Goal: Navigation & Orientation: Find specific page/section

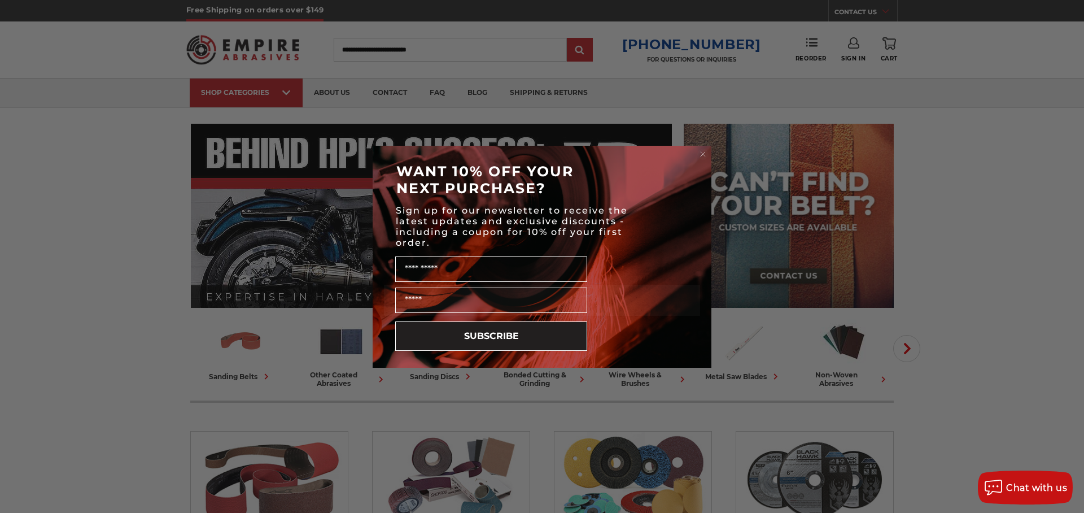
click at [261, 87] on div "Close dialog WANT 10% OFF YOUR NEXT PURCHASE? Sign up for our newsletter to rec…" at bounding box center [542, 256] width 1084 height 513
click at [288, 97] on div "Close dialog WANT 10% OFF YOUR NEXT PURCHASE? Sign up for our newsletter to rec…" at bounding box center [542, 256] width 1084 height 513
click at [282, 95] on div "Close dialog WANT 10% OFF YOUR NEXT PURCHASE? Sign up for our newsletter to rec…" at bounding box center [542, 256] width 1084 height 513
drag, startPoint x: 715, startPoint y: 150, endPoint x: 708, endPoint y: 153, distance: 7.9
click at [715, 151] on div "Close dialog WANT 10% OFF YOUR NEXT PURCHASE? Sign up for our newsletter to rec…" at bounding box center [541, 257] width 361 height 222
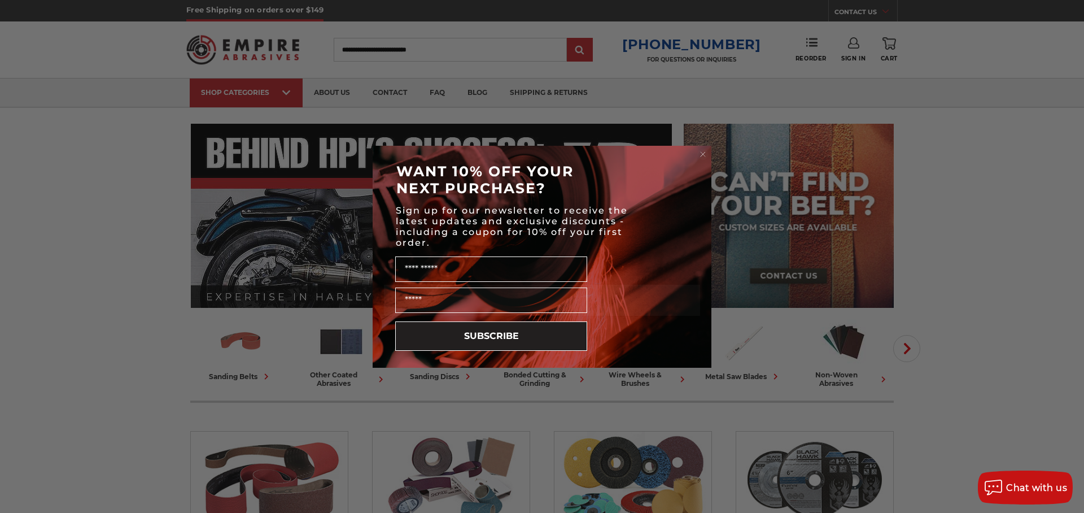
click at [708, 153] on circle "Close dialog" at bounding box center [703, 153] width 11 height 11
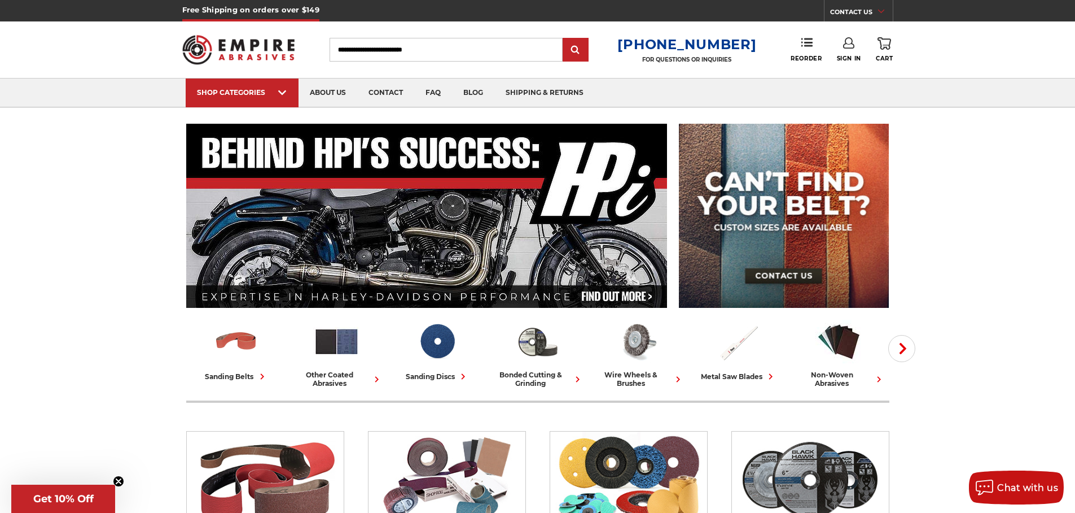
click at [221, 72] on div at bounding box center [238, 49] width 113 height 56
